Goal: Task Accomplishment & Management: Manage account settings

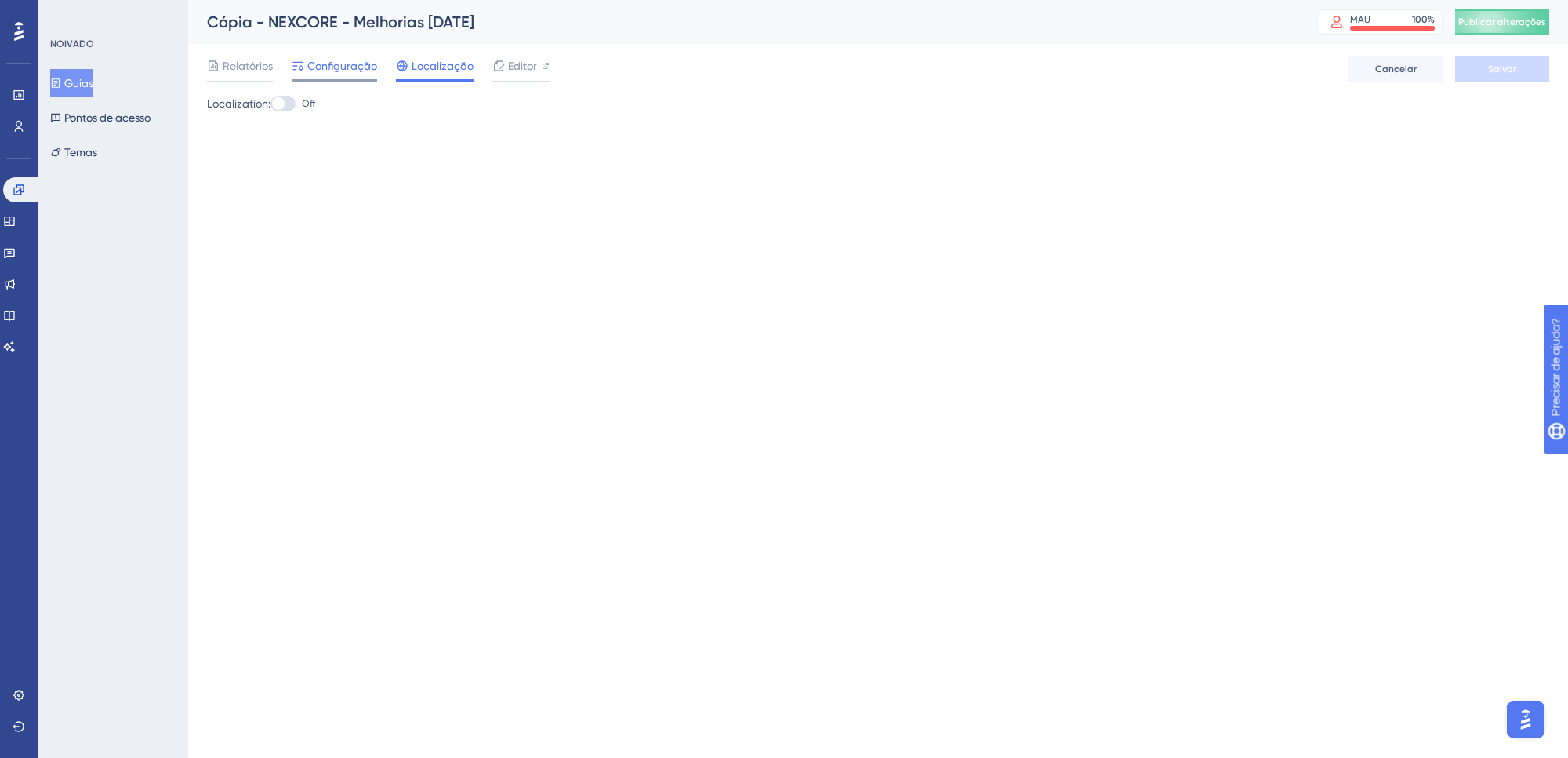
click at [329, 71] on font "Configuração" at bounding box center [341, 66] width 70 height 13
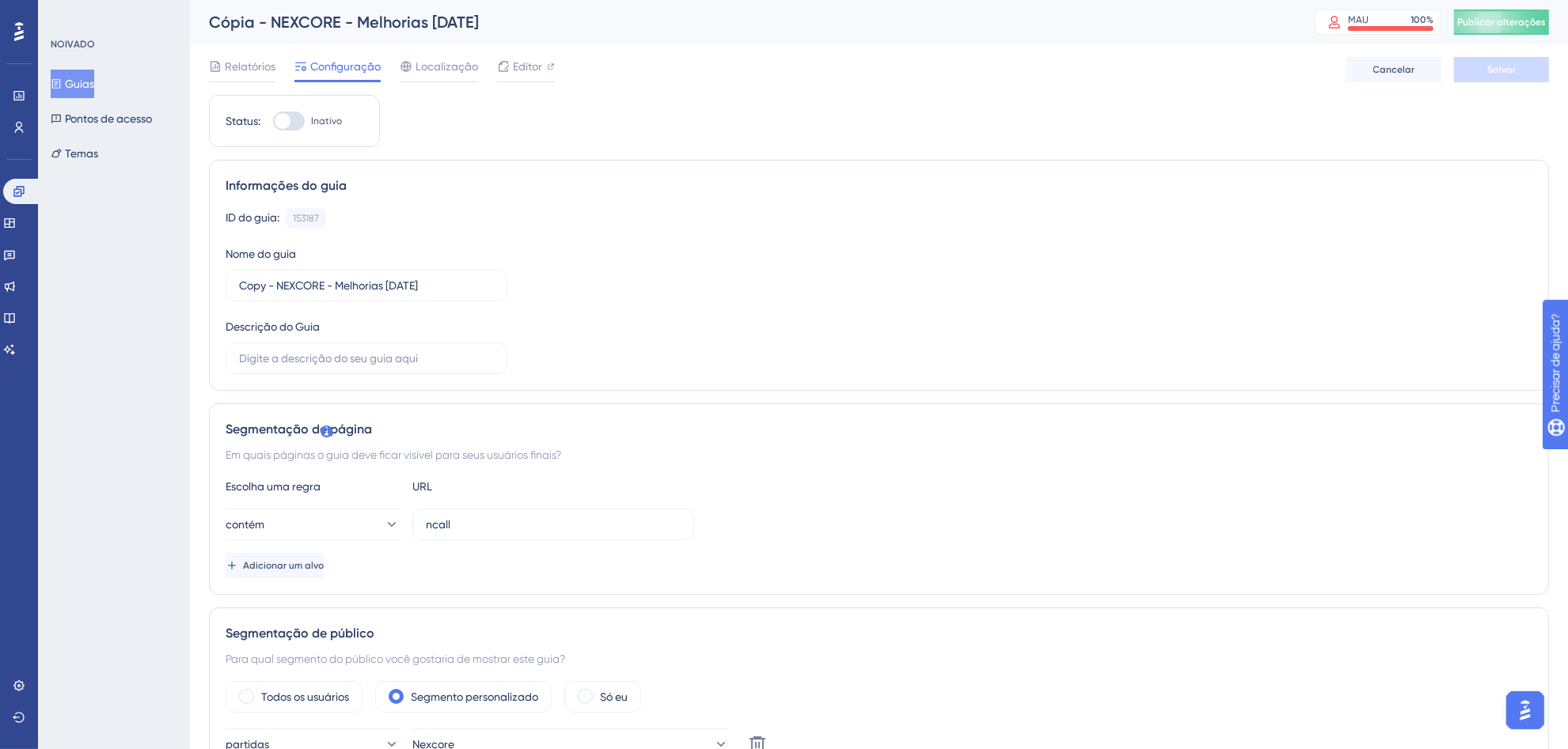
click at [375, 19] on font "Cópia - NEXCORE - Melhorias 03/07/2025" at bounding box center [344, 22] width 270 height 19
drag, startPoint x: 361, startPoint y: 21, endPoint x: 142, endPoint y: -2, distance: 220.2
click at [142, 0] on html "Desempenho Usuários Noivado Widgets Opinião Atualizações de produtos Base de co…" at bounding box center [784, 0] width 1568 height 0
click at [543, 179] on div "Informações do guia" at bounding box center [879, 185] width 1307 height 19
click at [343, 282] on input "Copy - NEXCORE - Melhorias 07/03/2025" at bounding box center [366, 286] width 255 height 18
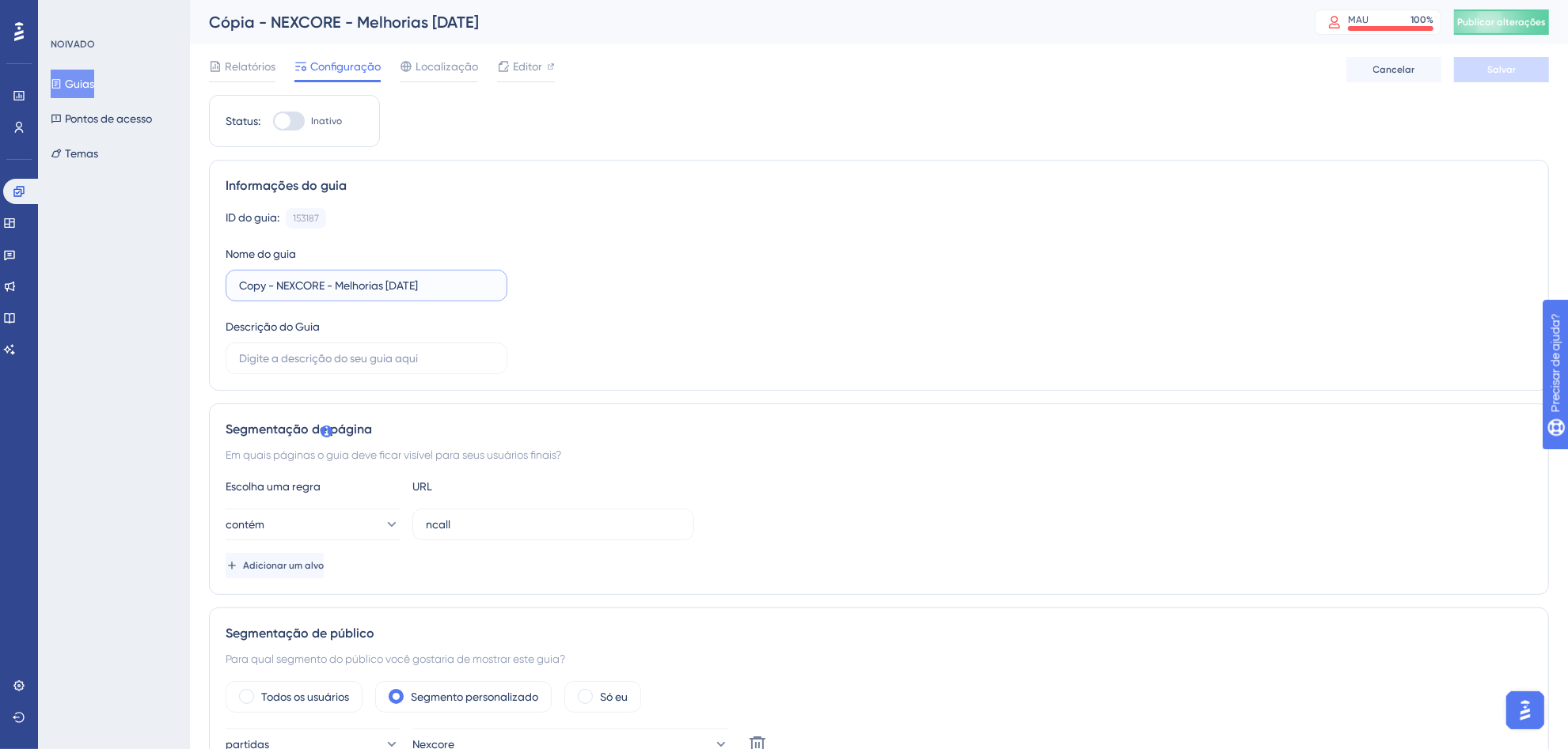
drag, startPoint x: 341, startPoint y: 283, endPoint x: 189, endPoint y: 281, distance: 152.0
drag, startPoint x: 379, startPoint y: 290, endPoint x: 290, endPoint y: 290, distance: 89.0
click at [290, 290] on input "Melhorias 07/03/2025" at bounding box center [366, 286] width 255 height 18
type input "Melhorias - Módulo de IA aplicada ao Omni"
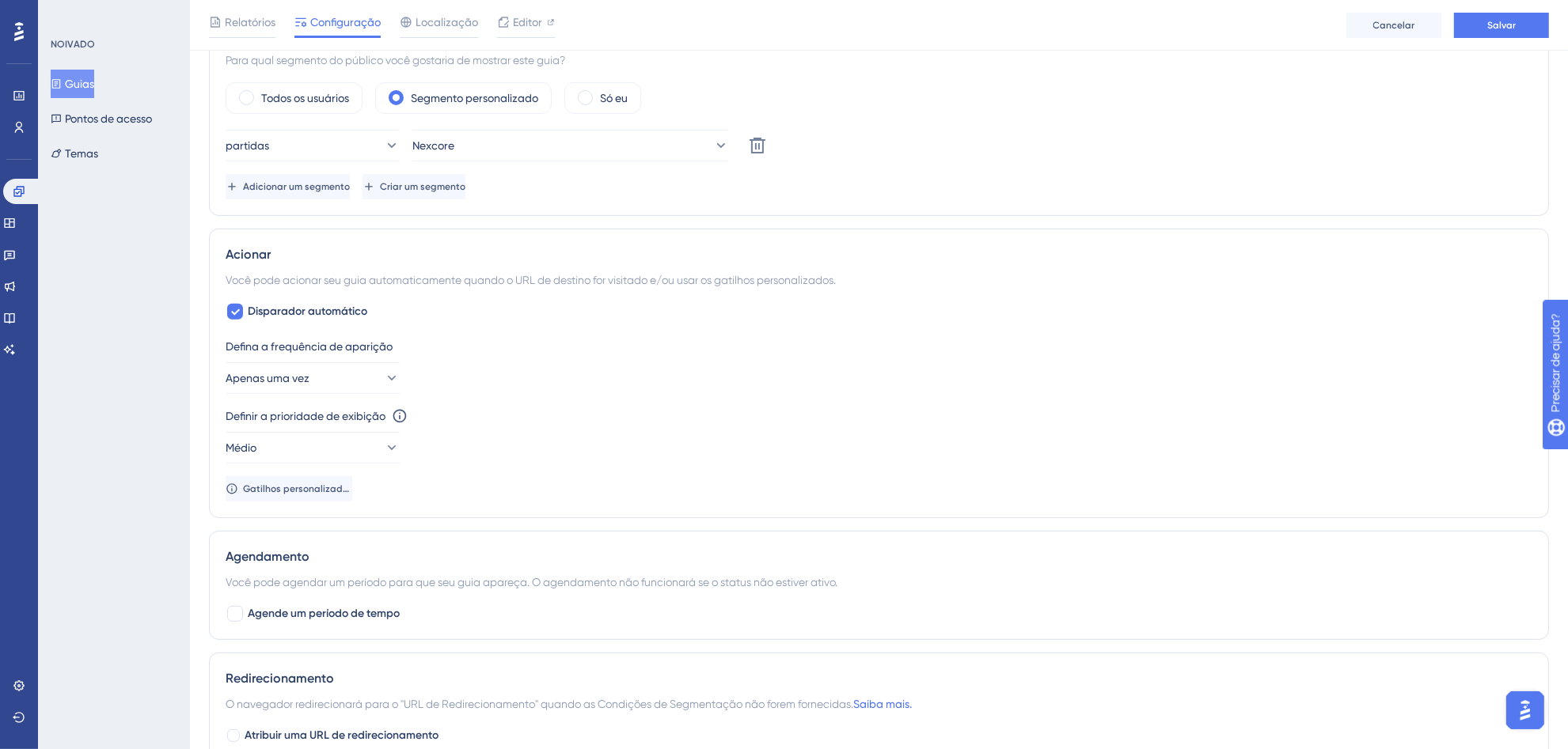
scroll to position [587, 0]
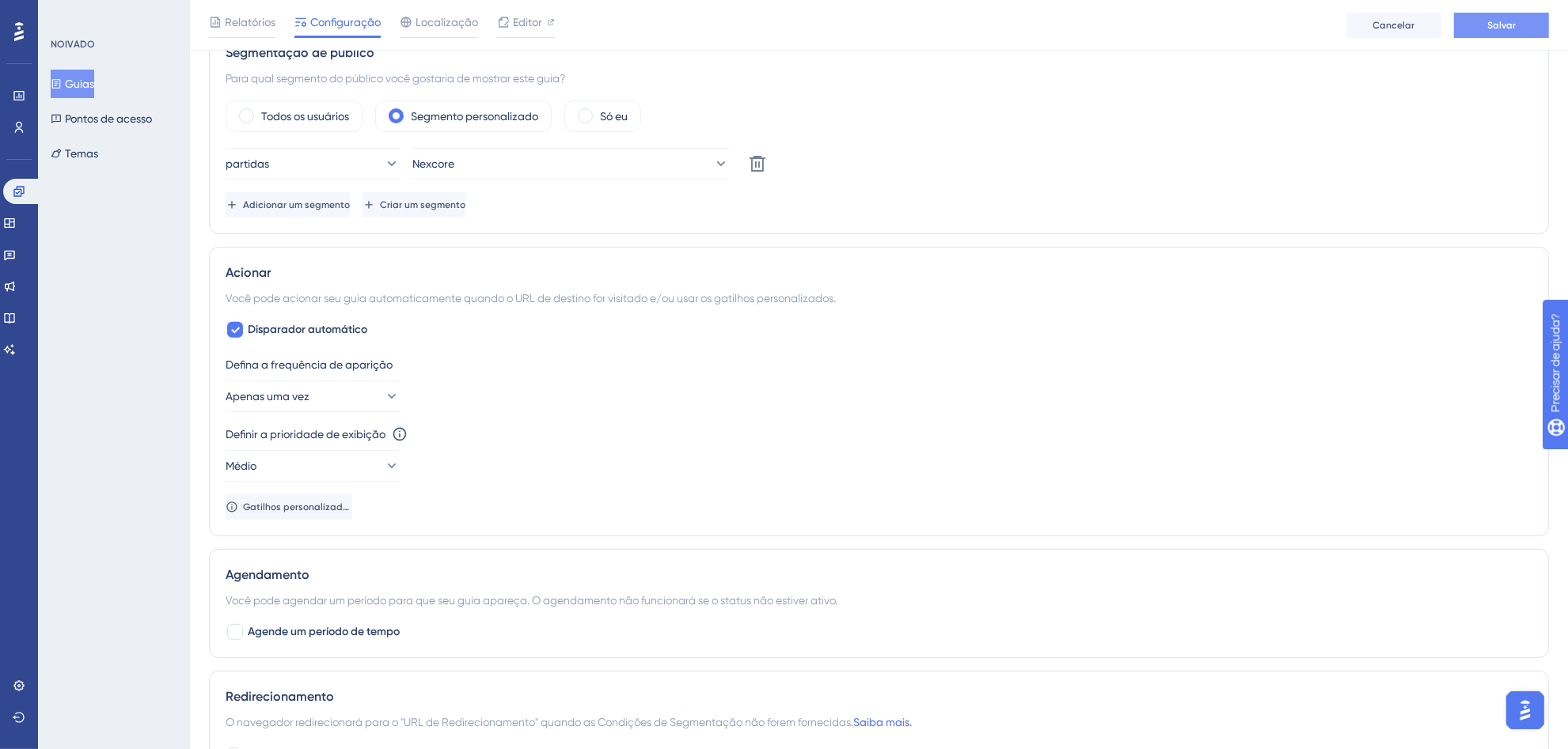
click at [1514, 19] on button "Salvar" at bounding box center [1501, 25] width 95 height 25
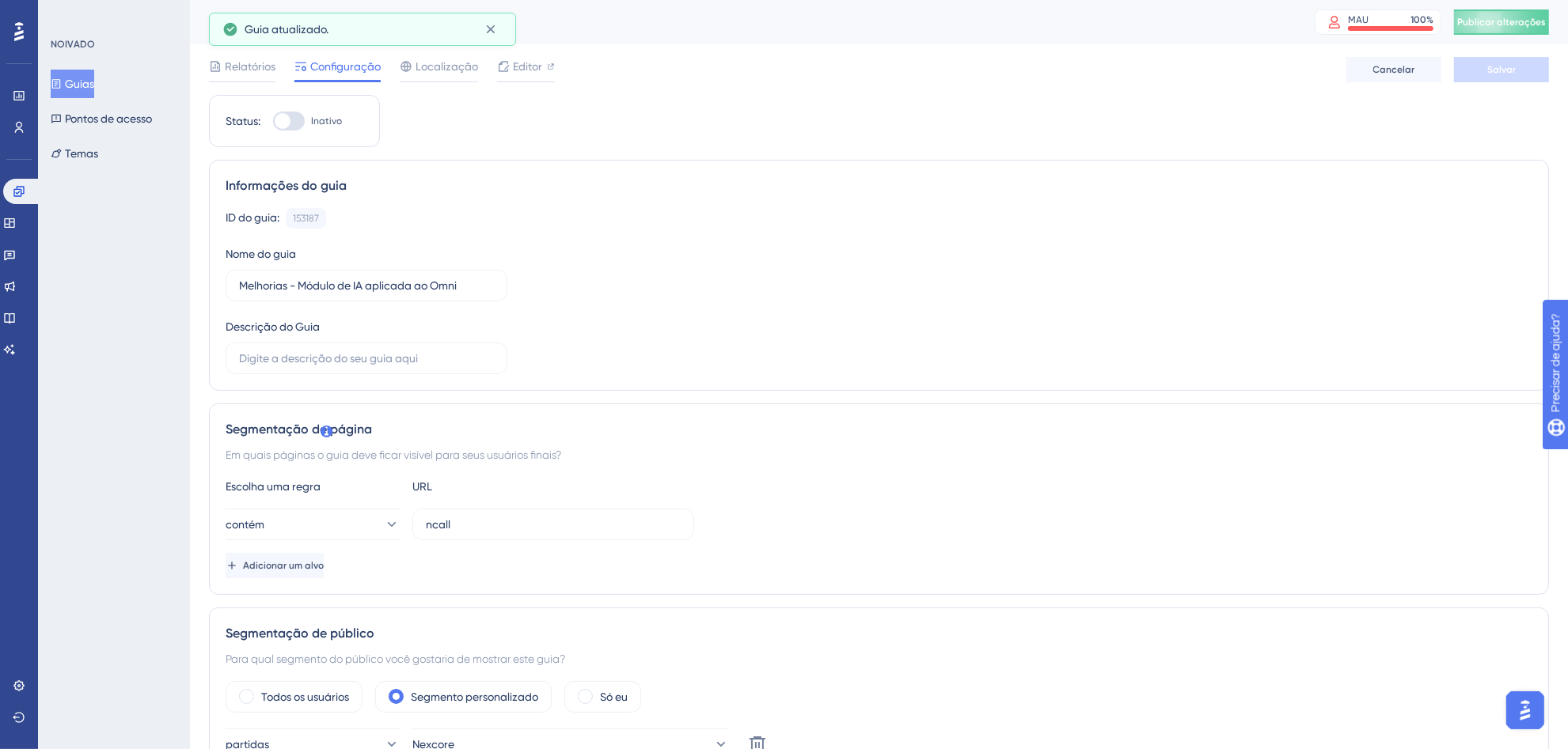
click at [459, 55] on div "Relatórios Configuração Localização Editor Cancelar Salvar" at bounding box center [879, 70] width 1340 height 51
click at [451, 63] on font "Localização" at bounding box center [447, 66] width 62 height 13
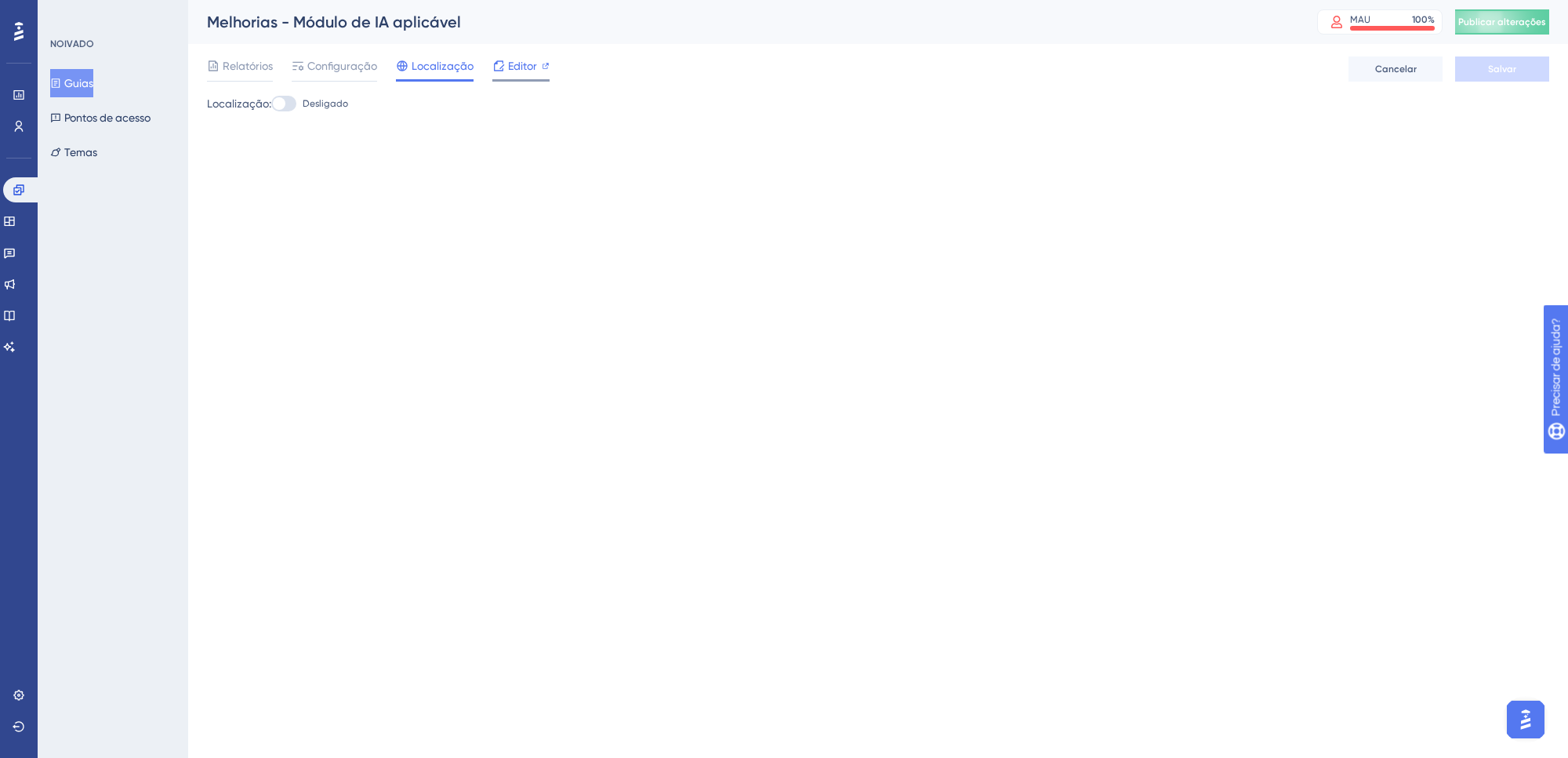
click at [508, 57] on span "Editor" at bounding box center [523, 65] width 29 height 18
click at [538, 71] on div "Editor" at bounding box center [520, 65] width 57 height 18
click at [275, 67] on div "Relatórios Configuração Localização Editor" at bounding box center [378, 68] width 342 height 25
click at [268, 67] on font "Relatórios" at bounding box center [248, 66] width 51 height 13
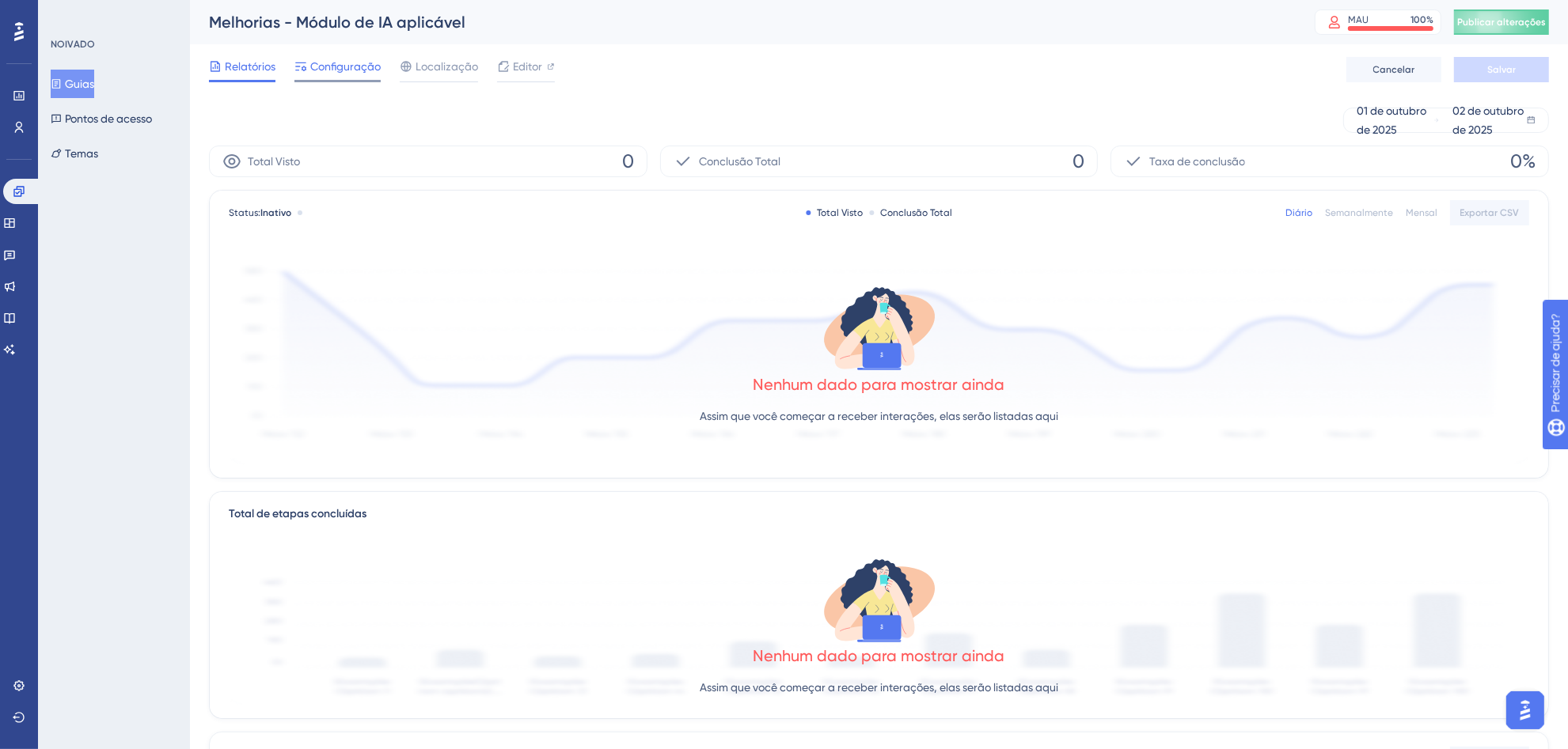
click at [369, 73] on span "Configuração" at bounding box center [345, 66] width 70 height 19
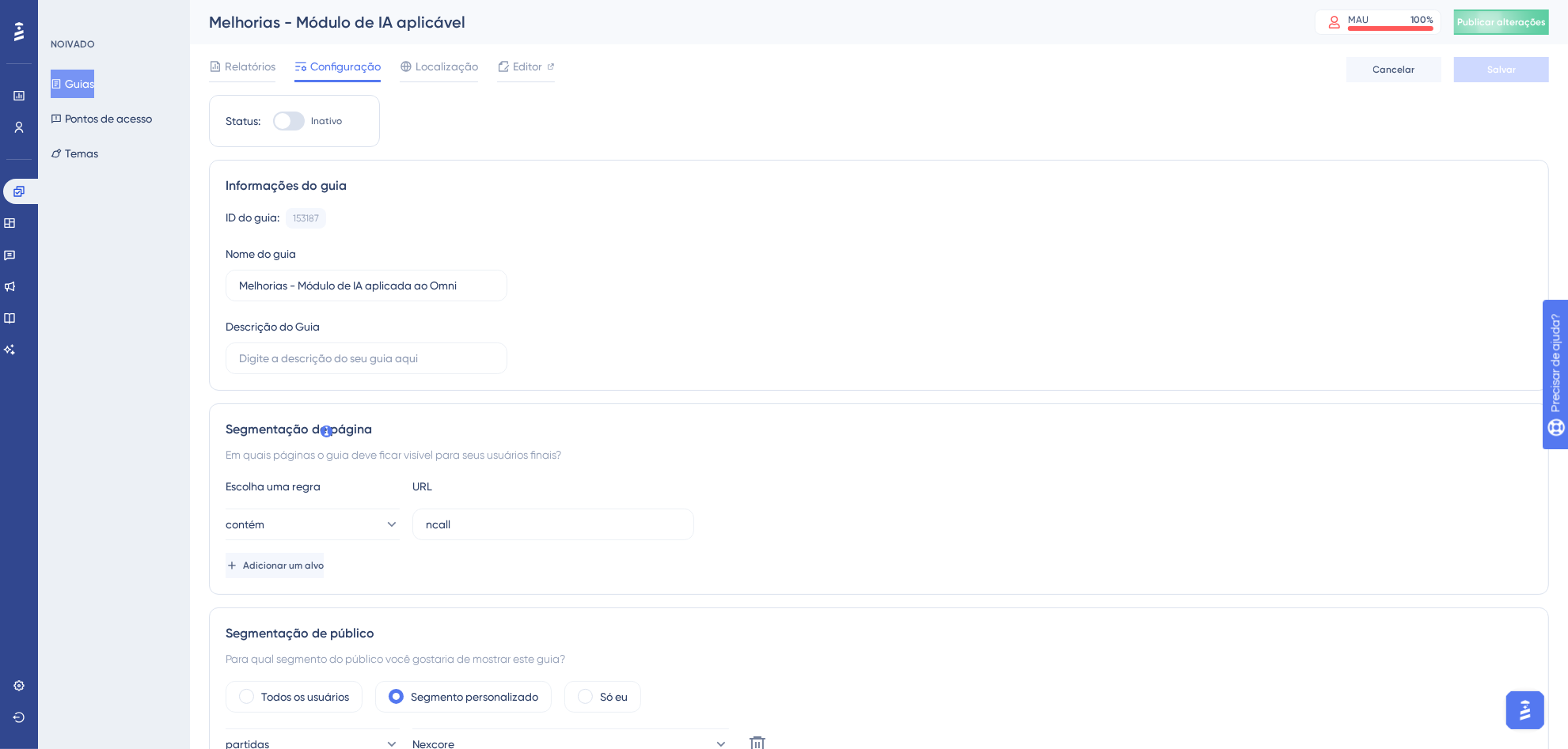
click at [72, 81] on button "Guias" at bounding box center [73, 83] width 44 height 28
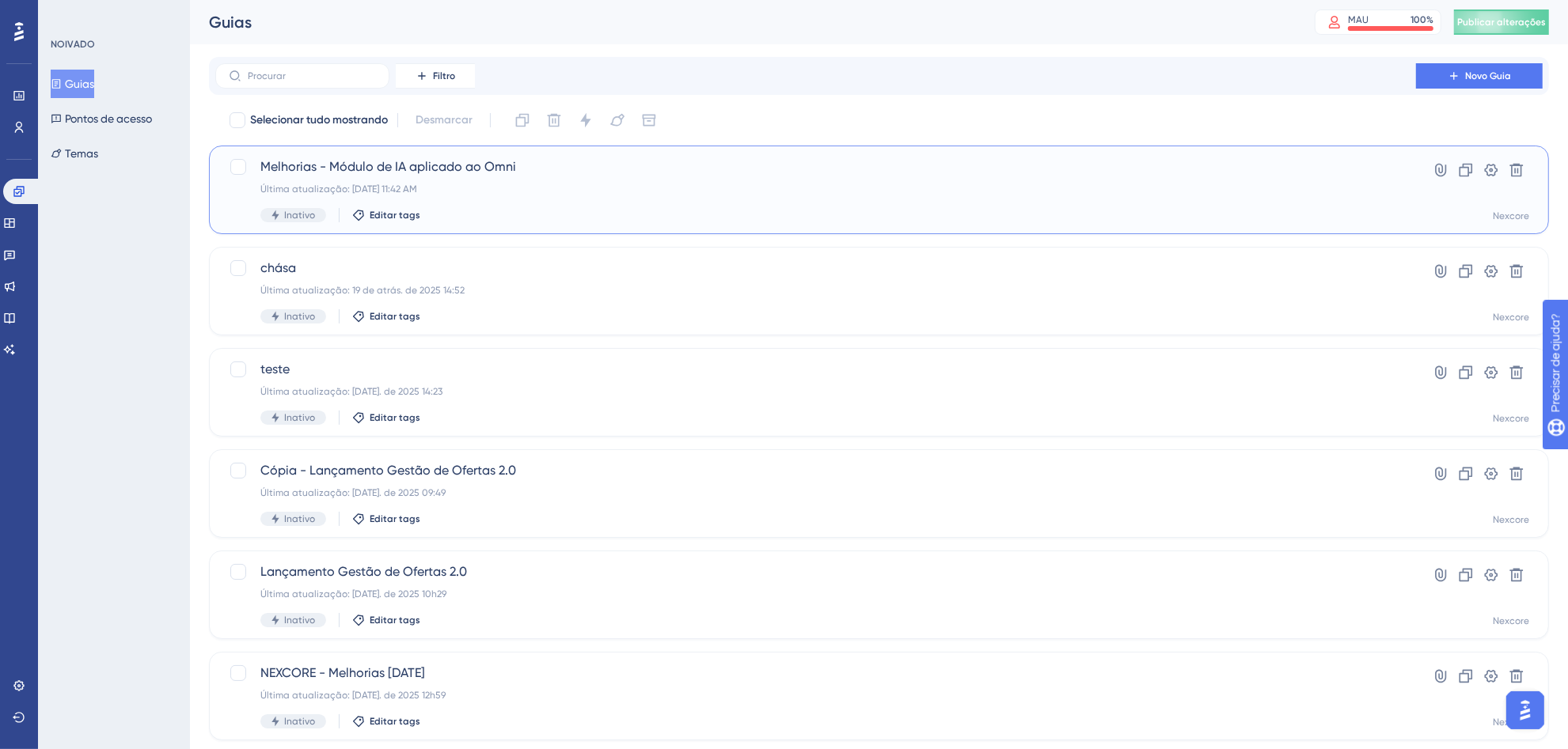
click at [1218, 166] on span "Melhorias - Módulo de IA aplicado ao Omni" at bounding box center [816, 167] width 1110 height 19
click at [1367, 180] on div "Melhorias - Módulo de IA aplicado ao Omni Última atualização: 02 de out. de 202…" at bounding box center [816, 190] width 1110 height 65
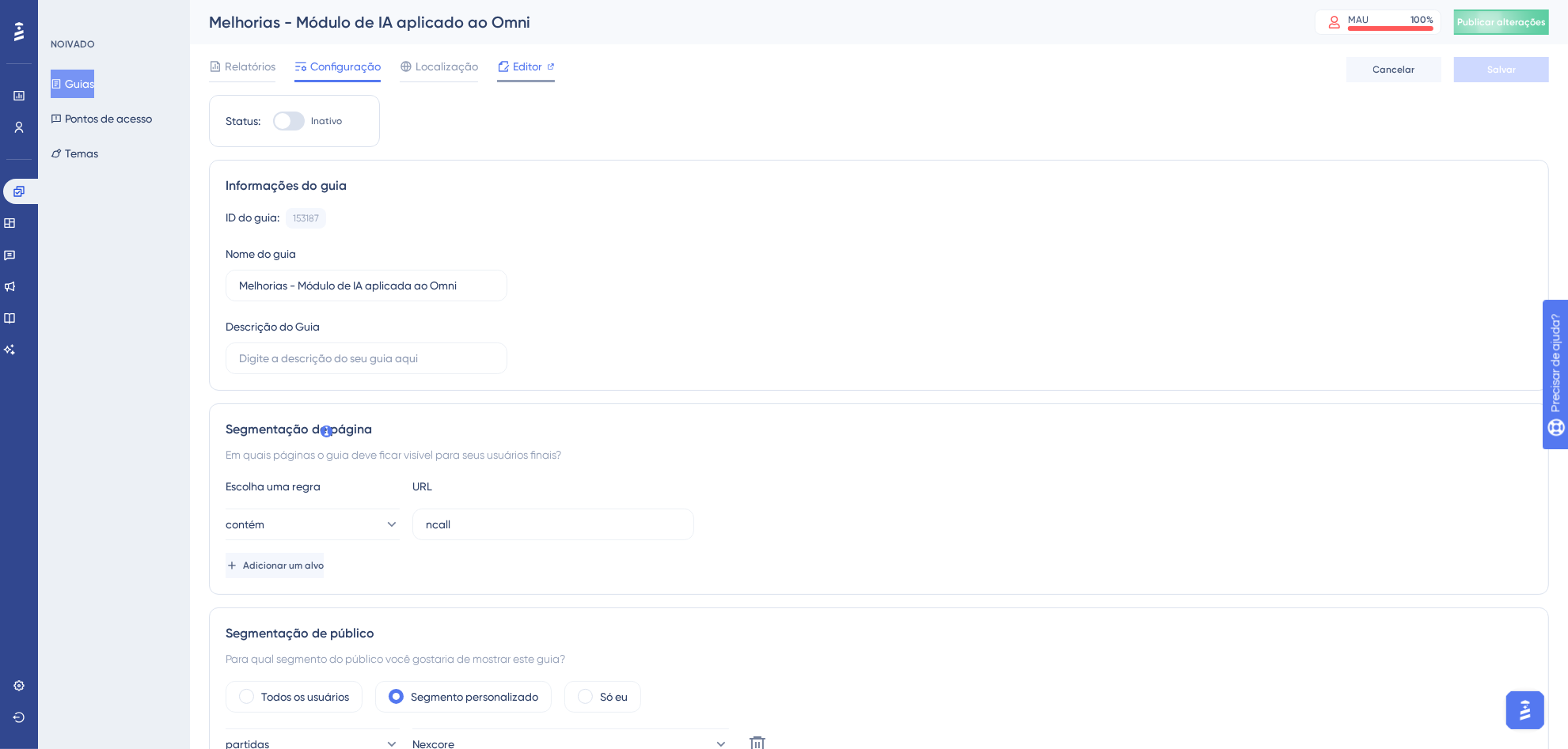
click at [516, 76] on div "Editor" at bounding box center [525, 69] width 57 height 25
click at [28, 196] on link at bounding box center [22, 191] width 38 height 25
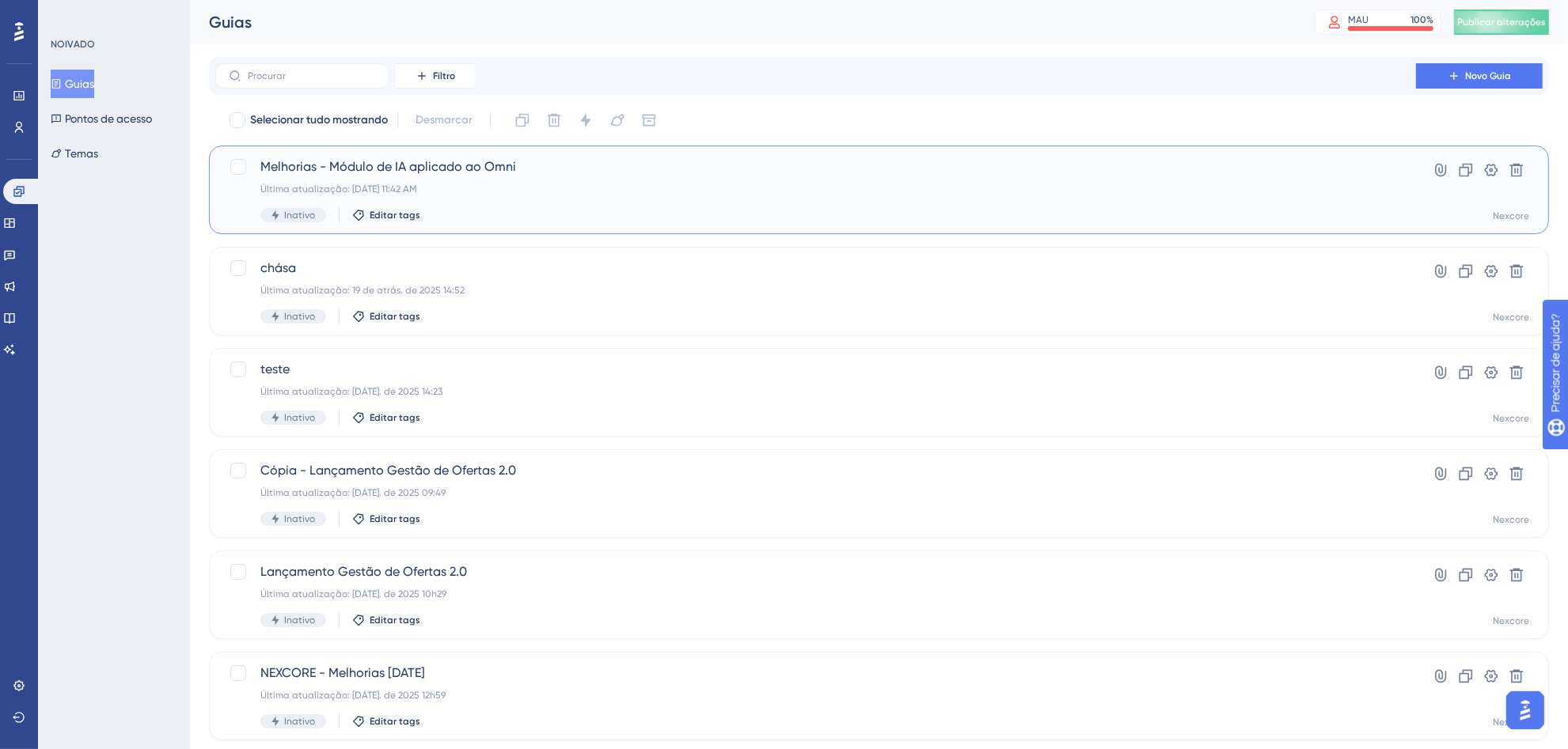
click at [481, 172] on font "Melhorias - Módulo de IA aplicado ao Omni" at bounding box center [388, 167] width 256 height 15
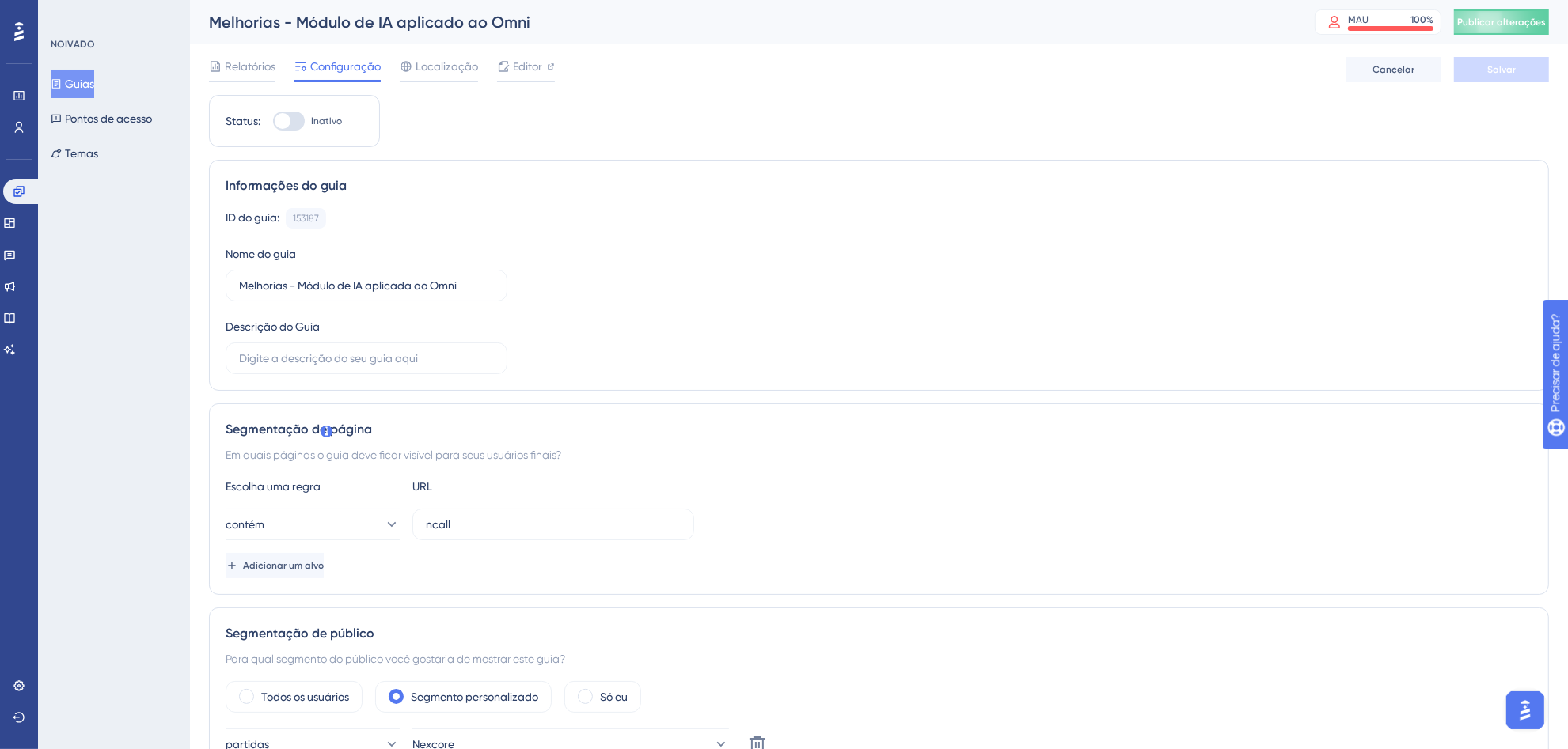
scroll to position [329, 0]
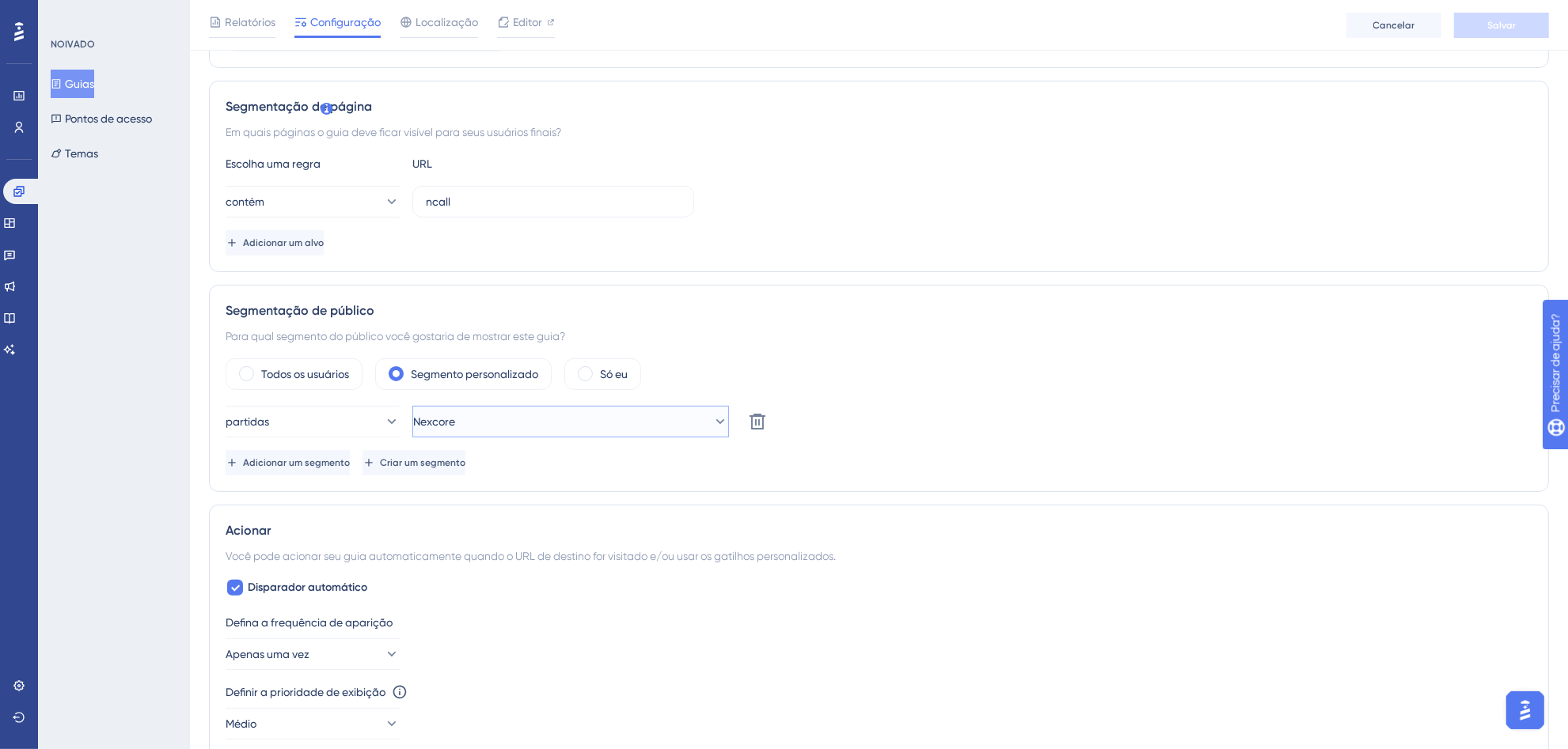
click at [455, 421] on font "Nexcore" at bounding box center [434, 422] width 42 height 13
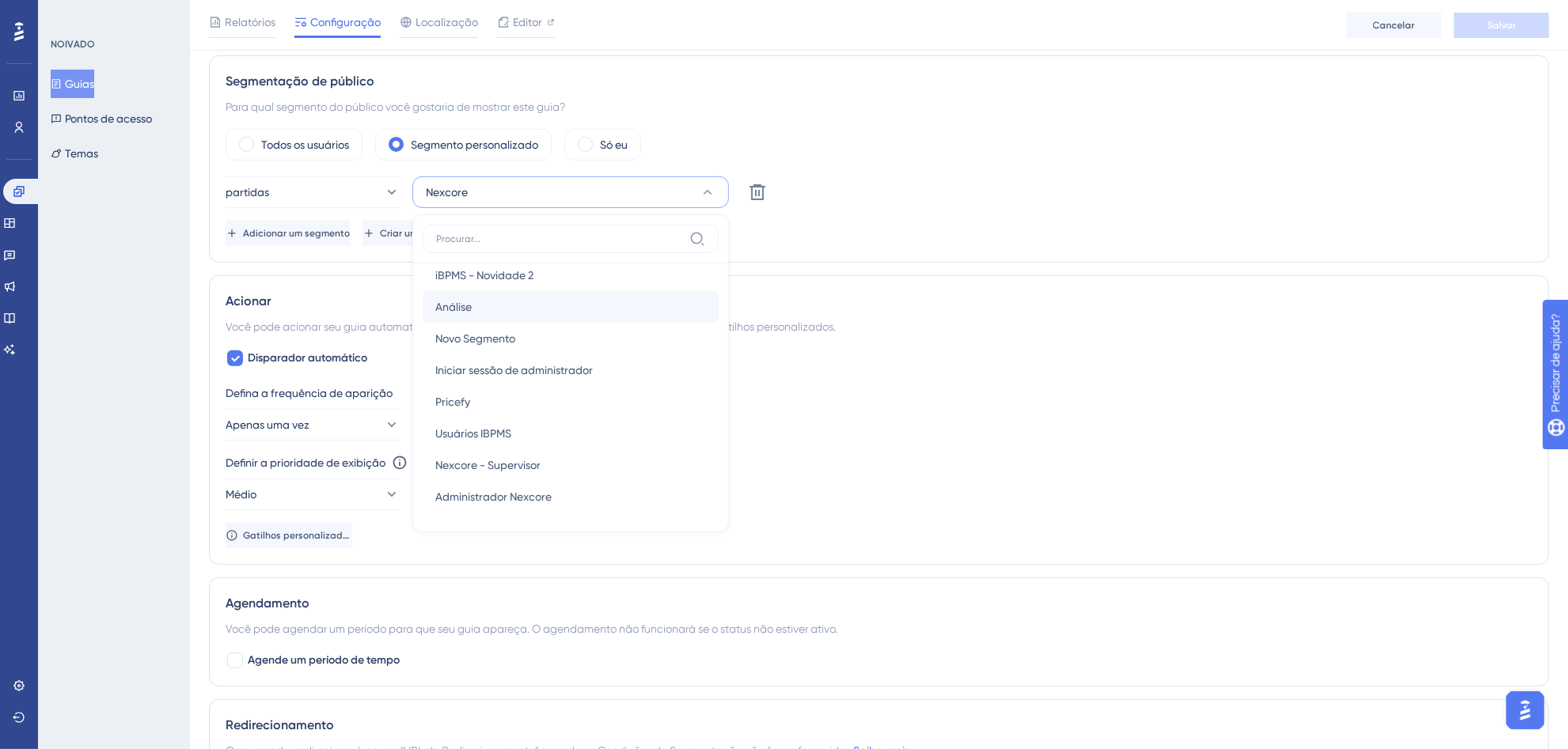
scroll to position [1, 0]
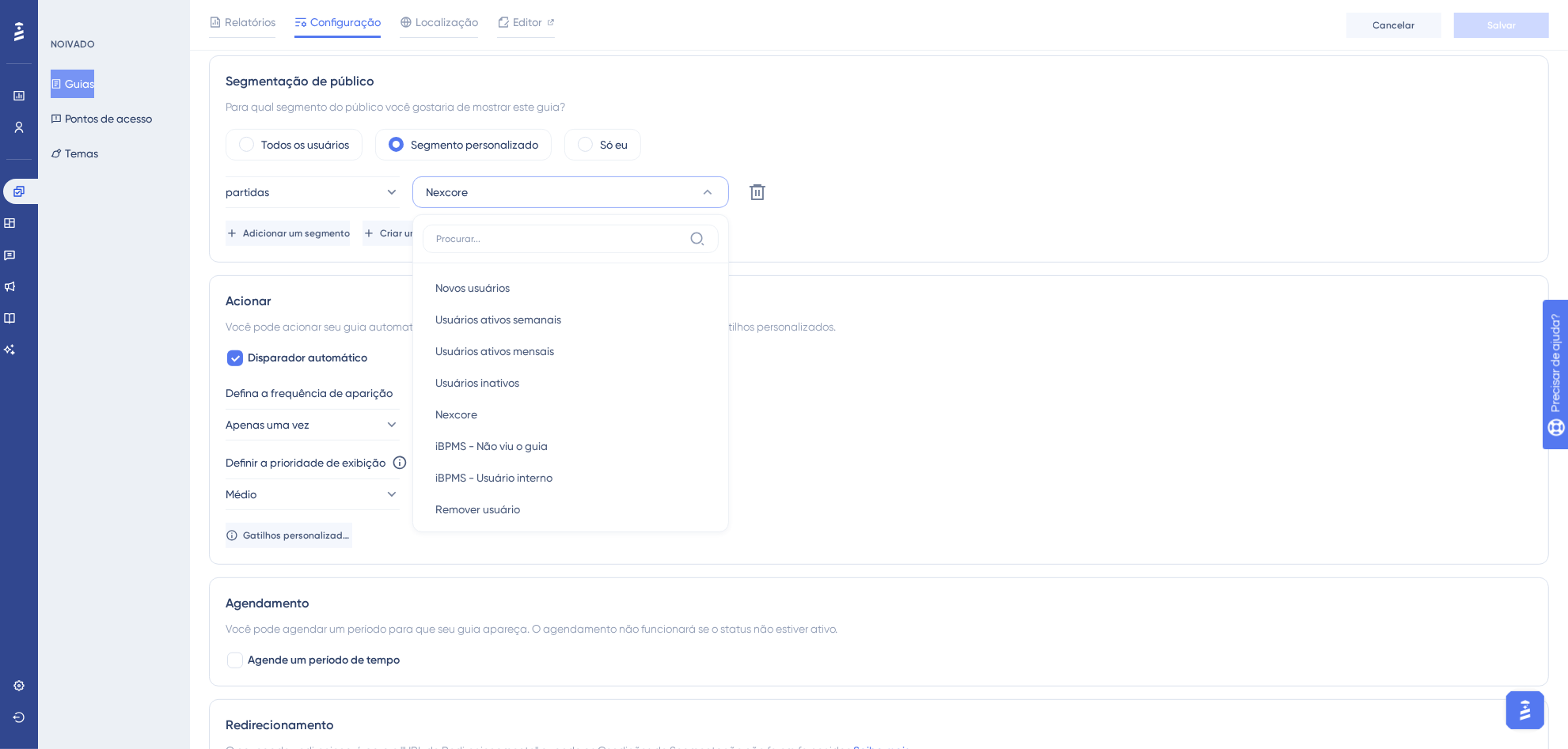
click at [1078, 200] on div "partidas Nexcore Novos usuários Novos usuários Usuários ativos semanais Usuário…" at bounding box center [879, 192] width 1307 height 32
